Goal: Book appointment/travel/reservation

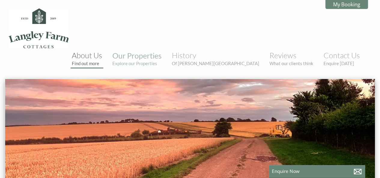
click at [102, 51] on link "About Us Find out more" at bounding box center [87, 58] width 30 height 15
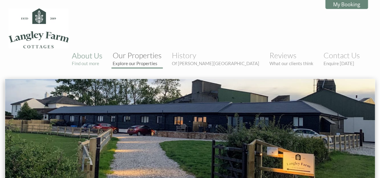
click at [162, 51] on link "Our Properties Explore our Properties" at bounding box center [137, 58] width 49 height 15
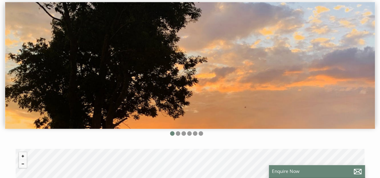
scroll to position [76, 0]
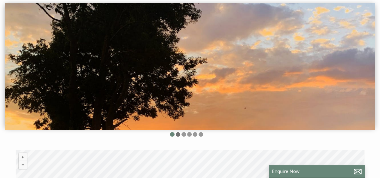
click at [178, 132] on li at bounding box center [178, 134] width 5 height 5
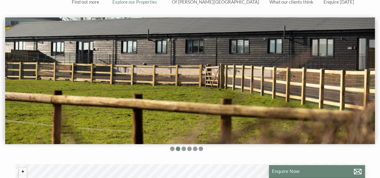
scroll to position [57, 0]
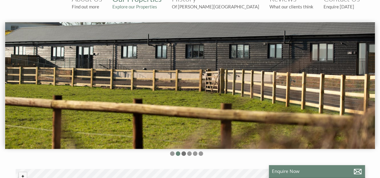
click at [183, 151] on li at bounding box center [183, 153] width 5 height 5
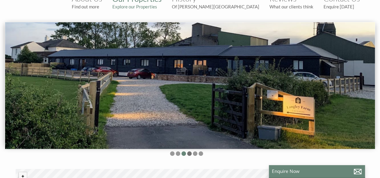
click at [190, 151] on li at bounding box center [189, 153] width 5 height 5
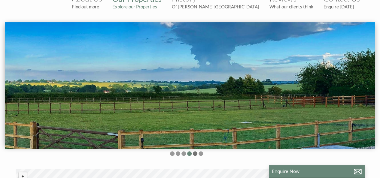
click at [194, 151] on li at bounding box center [195, 153] width 5 height 5
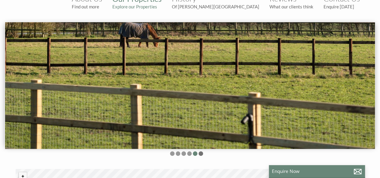
click at [200, 151] on li at bounding box center [201, 153] width 5 height 5
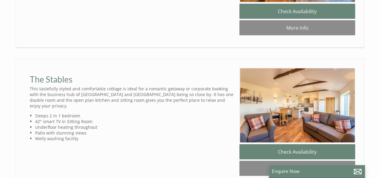
scroll to position [559, 0]
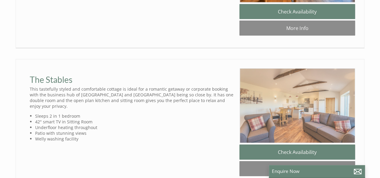
click at [249, 100] on img at bounding box center [298, 105] width 116 height 75
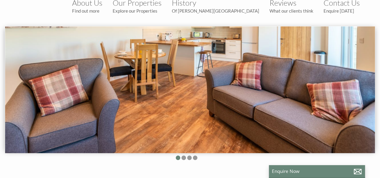
scroll to position [53, 0]
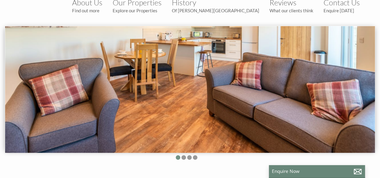
click at [179, 155] on li at bounding box center [178, 157] width 5 height 5
click at [183, 155] on li at bounding box center [183, 157] width 5 height 5
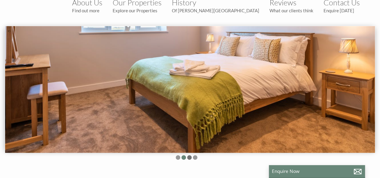
click at [189, 155] on li at bounding box center [189, 157] width 5 height 5
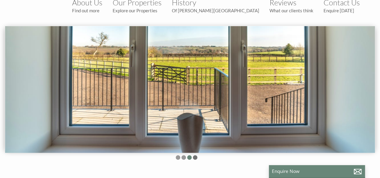
click at [195, 155] on li at bounding box center [195, 157] width 5 height 5
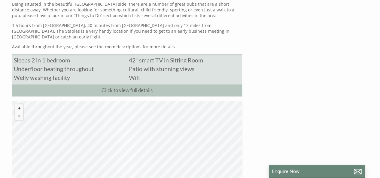
scroll to position [336, 0]
click at [19, 112] on button "Zoom out" at bounding box center [19, 116] width 8 height 8
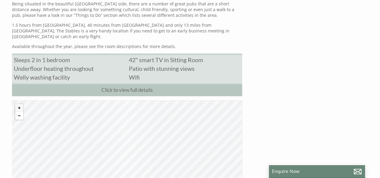
click at [19, 112] on button "Zoom out" at bounding box center [19, 116] width 8 height 8
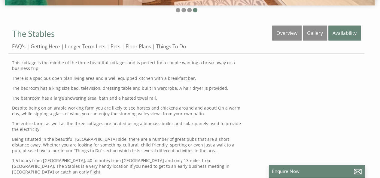
scroll to position [0, 0]
